Goal: Navigation & Orientation: Go to known website

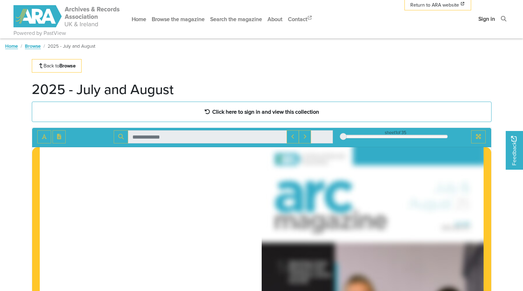
click at [488, 19] on link "Sign in" at bounding box center [487, 19] width 22 height 18
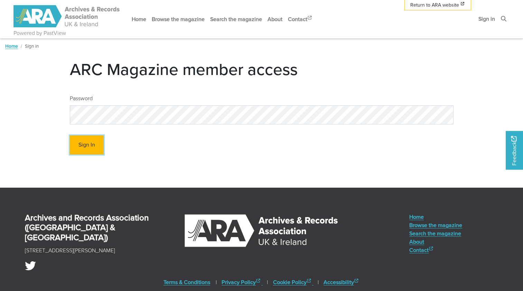
click at [93, 149] on button "Sign In" at bounding box center [87, 145] width 34 height 19
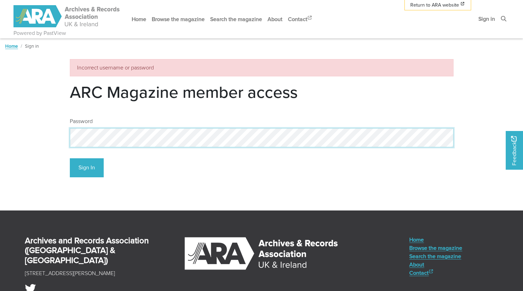
click at [70, 158] on button "Sign In" at bounding box center [87, 167] width 34 height 19
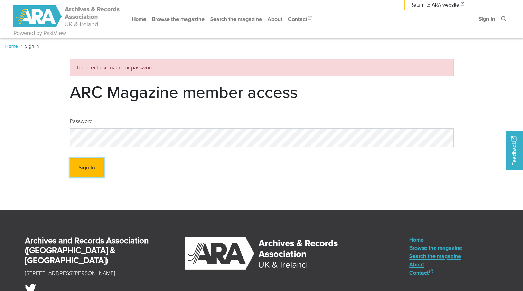
click at [95, 169] on button "Sign In" at bounding box center [87, 167] width 34 height 19
click at [136, 19] on link "Home" at bounding box center [139, 19] width 20 height 18
